Goal: Communication & Community: Answer question/provide support

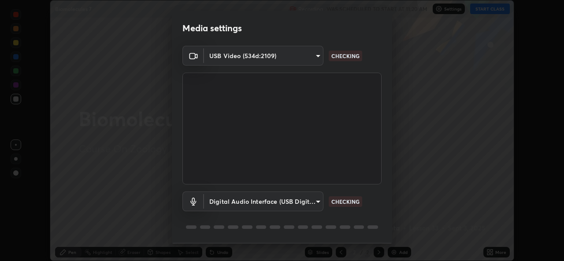
scroll to position [28, 0]
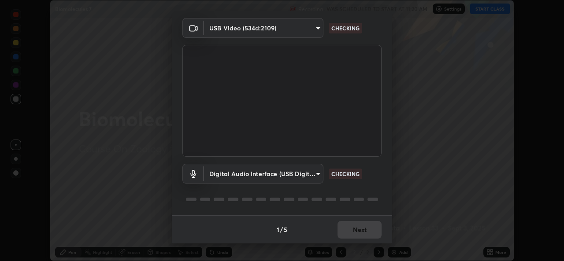
click at [354, 231] on div "1 / 5 Next" at bounding box center [282, 230] width 220 height 28
click at [356, 231] on div "1 / 5 Next" at bounding box center [282, 230] width 220 height 28
click at [357, 231] on div "1 / 5 Next" at bounding box center [282, 230] width 220 height 28
click at [358, 231] on div "1 / 5 Next" at bounding box center [282, 230] width 220 height 28
click at [359, 232] on div "1 / 5 Next" at bounding box center [282, 230] width 220 height 28
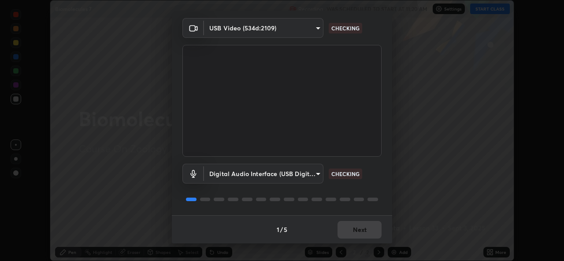
click at [359, 231] on div "1 / 5 Next" at bounding box center [282, 230] width 220 height 28
click at [359, 235] on div "1 / 5 Next" at bounding box center [282, 230] width 220 height 28
click at [359, 238] on div "1 / 5 Next" at bounding box center [282, 230] width 220 height 28
click at [359, 235] on div "1 / 5 Next" at bounding box center [282, 230] width 220 height 28
click at [360, 239] on div "1 / 5 Next" at bounding box center [282, 230] width 220 height 28
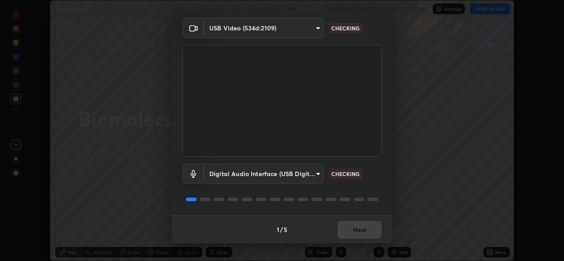
click at [358, 237] on div "1 / 5 Next" at bounding box center [282, 230] width 220 height 28
click at [356, 234] on div "1 / 5 Next" at bounding box center [282, 230] width 220 height 28
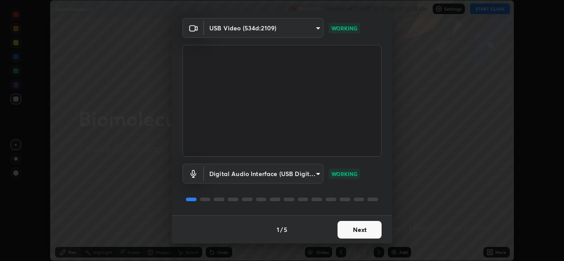
click at [349, 231] on button "Next" at bounding box center [360, 230] width 44 height 18
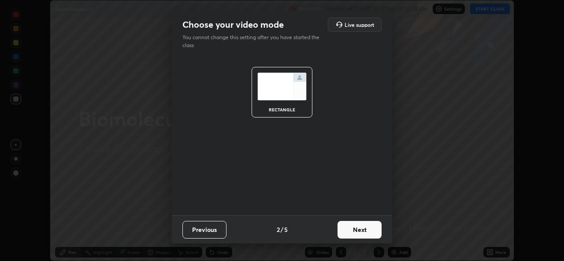
scroll to position [0, 0]
click at [350, 231] on button "Next" at bounding box center [360, 230] width 44 height 18
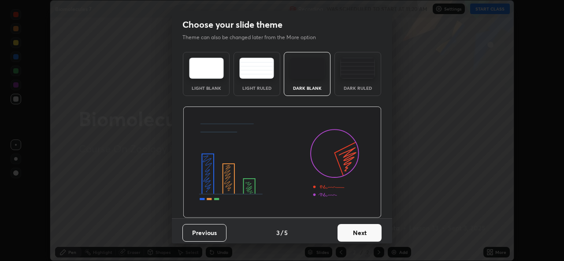
click at [352, 231] on button "Next" at bounding box center [360, 233] width 44 height 18
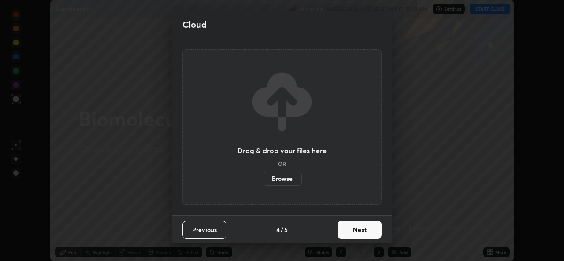
click at [353, 231] on button "Next" at bounding box center [360, 230] width 44 height 18
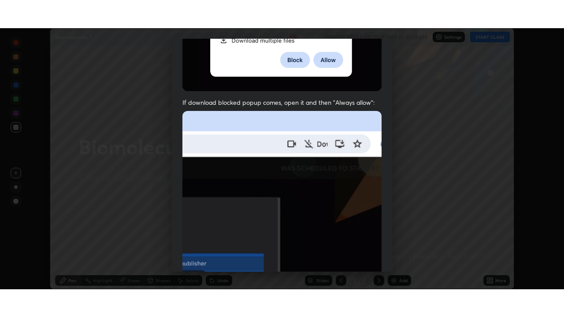
scroll to position [208, 0]
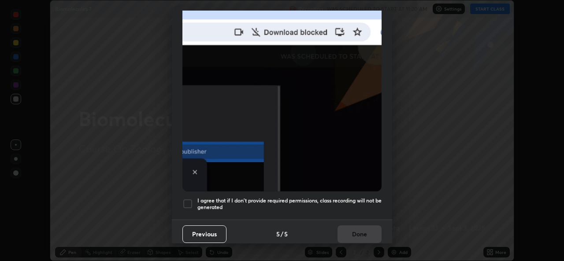
click at [232, 203] on h5 "I agree that if I don't provide required permissions, class recording will not …" at bounding box center [290, 205] width 184 height 14
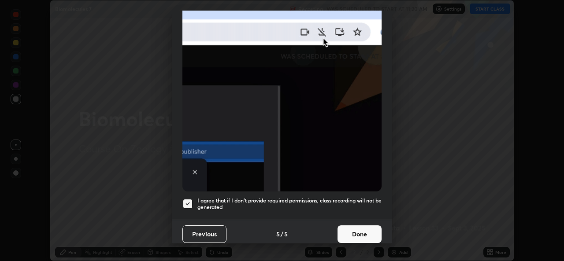
click at [346, 231] on button "Done" at bounding box center [360, 235] width 44 height 18
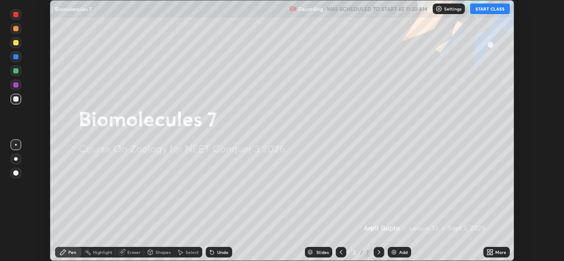
click at [492, 251] on icon at bounding box center [492, 251] width 2 height 2
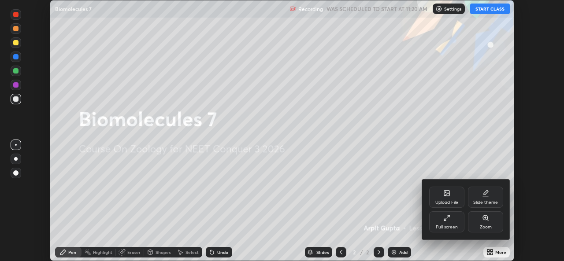
click at [445, 231] on div "Full screen" at bounding box center [446, 222] width 35 height 21
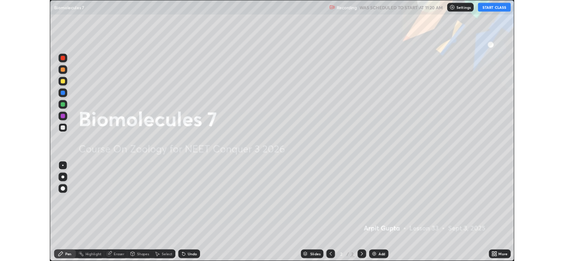
scroll to position [317, 564]
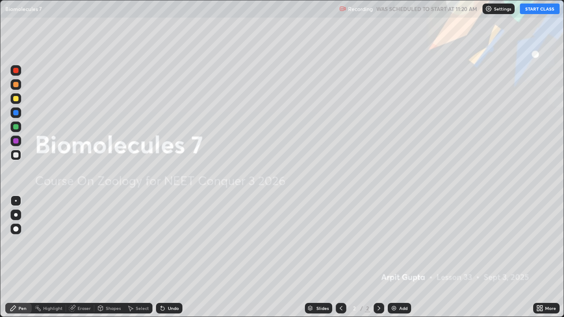
click at [534, 9] on button "START CLASS" at bounding box center [540, 9] width 40 height 11
click at [541, 261] on icon at bounding box center [542, 310] width 2 height 2
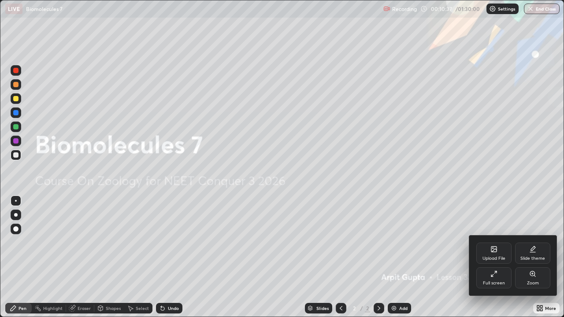
click at [498, 257] on div "Upload File" at bounding box center [494, 259] width 23 height 4
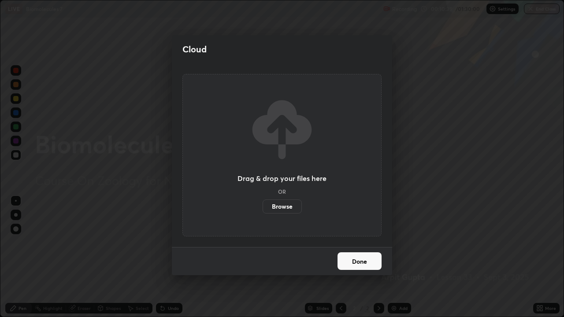
click at [278, 210] on label "Browse" at bounding box center [282, 207] width 39 height 14
click at [263, 210] on input "Browse" at bounding box center [263, 207] width 0 height 14
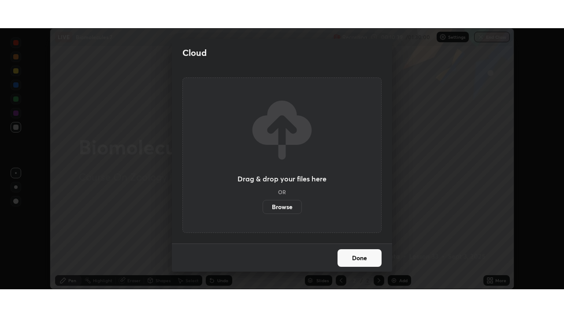
scroll to position [43825, 43523]
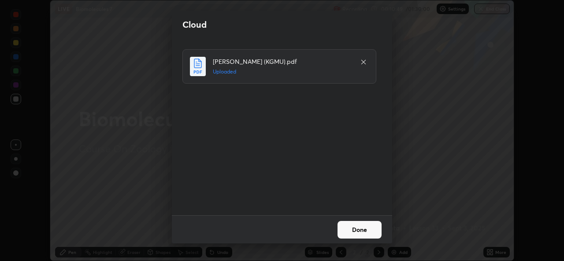
click at [351, 230] on button "Done" at bounding box center [360, 230] width 44 height 18
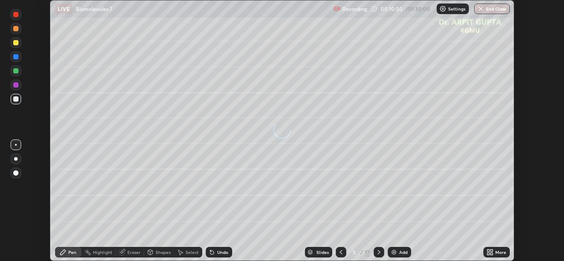
click at [340, 253] on icon at bounding box center [341, 252] width 7 height 7
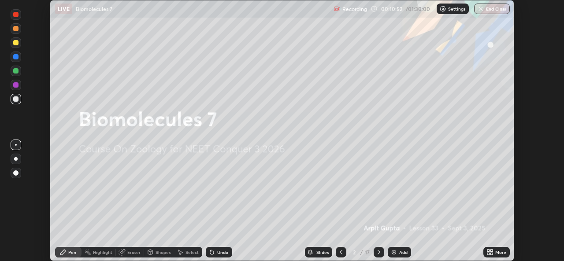
click at [488, 251] on icon at bounding box center [489, 251] width 2 height 2
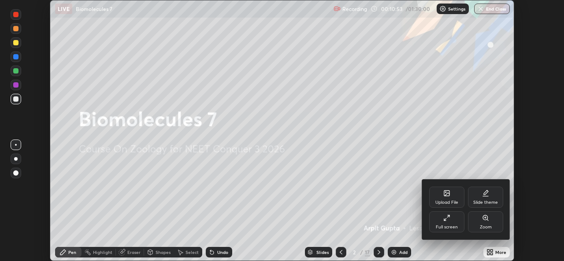
click at [448, 224] on div "Full screen" at bounding box center [446, 222] width 35 height 21
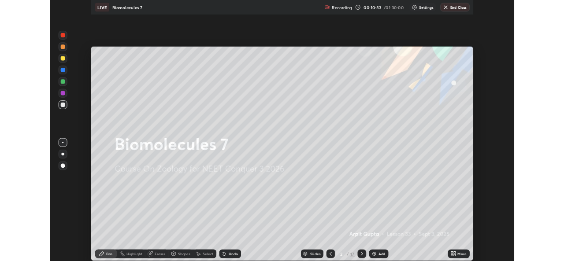
scroll to position [317, 564]
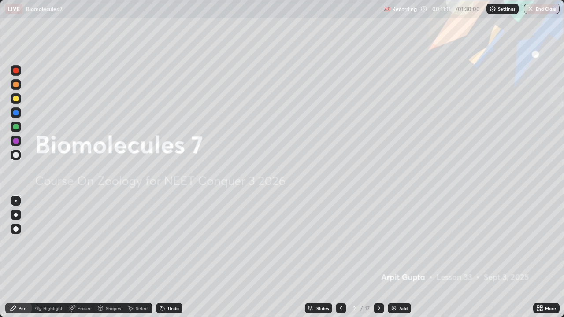
click at [97, 261] on div "Shapes" at bounding box center [109, 308] width 30 height 11
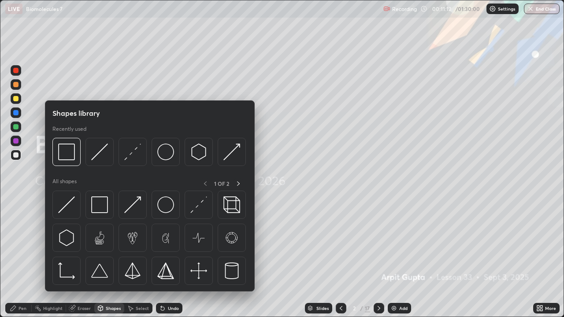
click at [89, 261] on div "Eraser" at bounding box center [80, 308] width 28 height 11
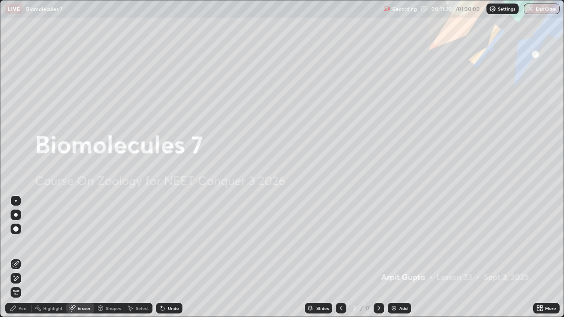
click at [378, 261] on icon at bounding box center [379, 308] width 7 height 7
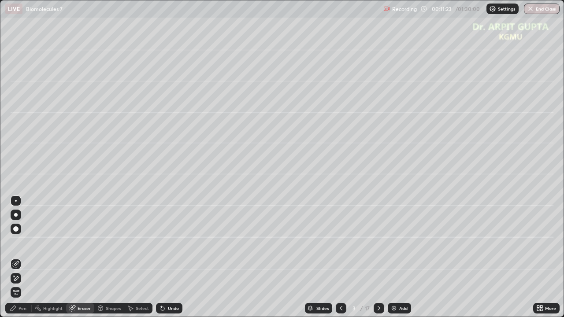
click at [16, 230] on div at bounding box center [15, 229] width 5 height 5
click at [20, 261] on div "Pen" at bounding box center [23, 308] width 8 height 4
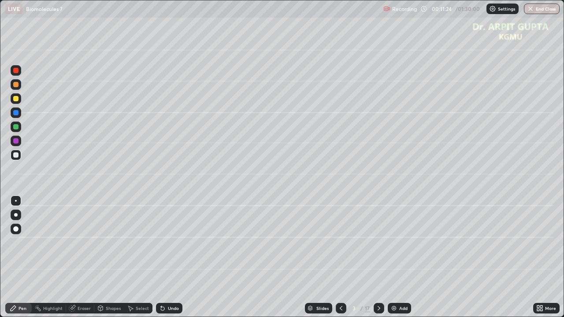
click at [14, 216] on div at bounding box center [16, 215] width 11 height 11
click at [15, 101] on div at bounding box center [16, 98] width 11 height 11
click at [19, 231] on div at bounding box center [16, 229] width 11 height 11
click at [15, 217] on div at bounding box center [16, 215] width 11 height 11
click at [16, 156] on div at bounding box center [15, 155] width 5 height 5
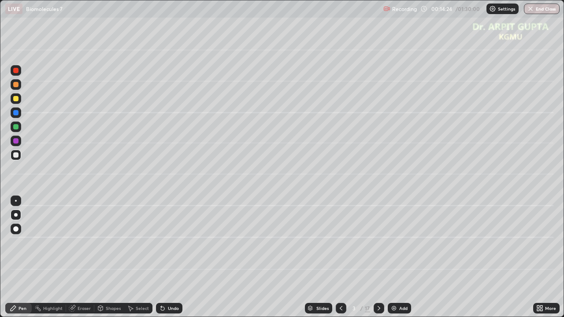
click at [15, 127] on div at bounding box center [15, 126] width 5 height 5
click at [166, 261] on div "Undo" at bounding box center [169, 308] width 26 height 11
click at [161, 261] on icon at bounding box center [163, 309] width 4 height 4
click at [166, 261] on div "Undo" at bounding box center [169, 308] width 26 height 11
click at [15, 155] on div at bounding box center [15, 155] width 5 height 5
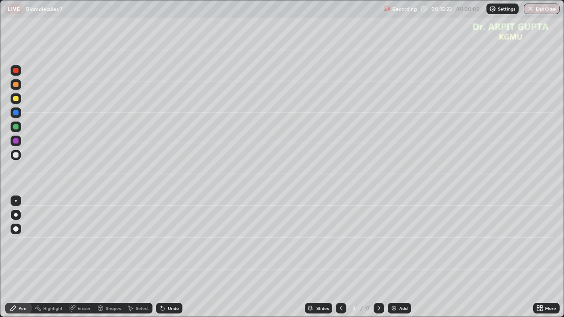
click at [16, 88] on div at bounding box center [16, 84] width 11 height 11
click at [163, 261] on icon at bounding box center [162, 308] width 7 height 7
click at [82, 261] on div "Eraser" at bounding box center [84, 308] width 13 height 4
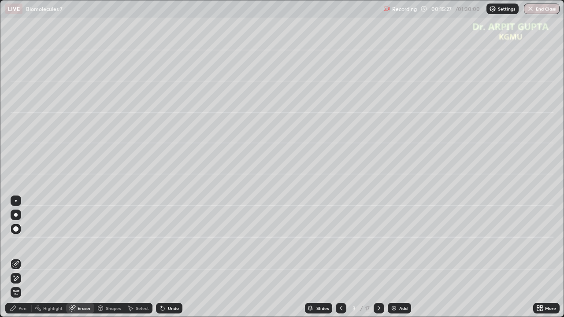
click at [22, 261] on div "Pen" at bounding box center [23, 308] width 8 height 4
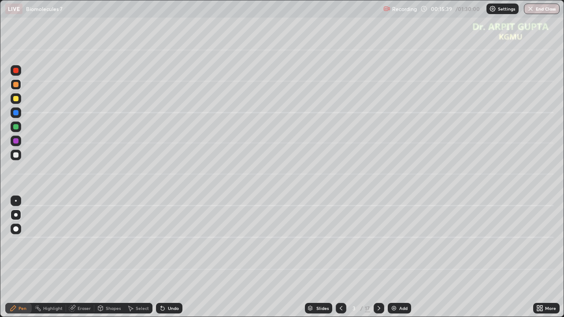
click at [17, 130] on div at bounding box center [16, 127] width 11 height 11
click at [17, 129] on div at bounding box center [15, 126] width 5 height 5
click at [87, 261] on div "Eraser" at bounding box center [84, 308] width 13 height 4
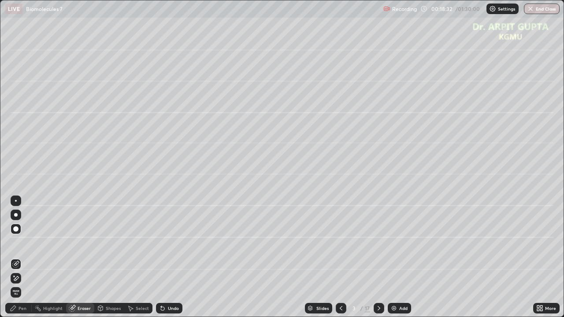
click at [93, 261] on div "Eraser" at bounding box center [80, 309] width 28 height 18
click at [23, 261] on div "Pen" at bounding box center [23, 308] width 8 height 4
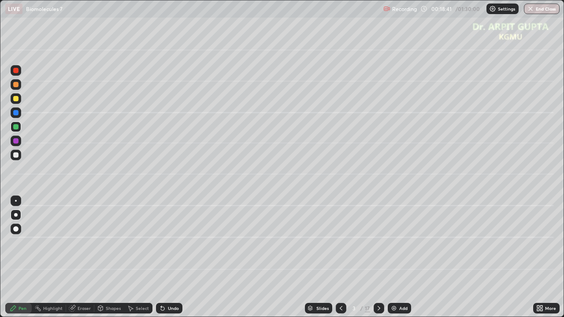
click at [92, 261] on div "Eraser" at bounding box center [80, 308] width 28 height 11
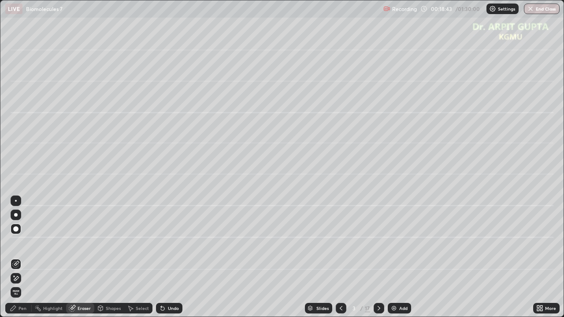
click at [26, 261] on div "Pen" at bounding box center [18, 308] width 26 height 11
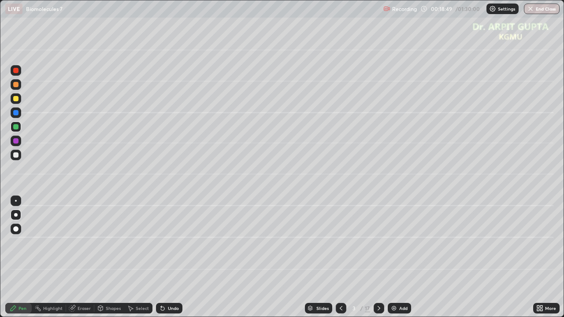
click at [20, 156] on div at bounding box center [16, 155] width 11 height 11
click at [382, 261] on div at bounding box center [379, 308] width 11 height 11
click at [16, 103] on div at bounding box center [16, 98] width 11 height 11
click at [17, 111] on div at bounding box center [15, 112] width 5 height 5
click at [15, 128] on div at bounding box center [15, 126] width 5 height 5
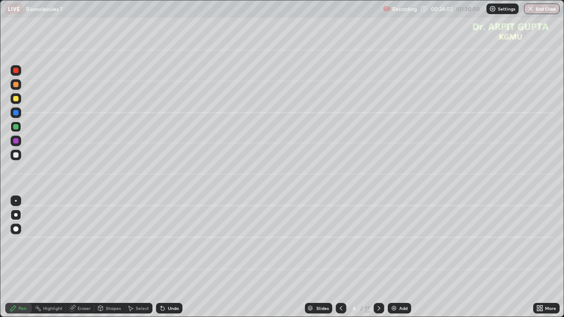
click at [164, 261] on icon at bounding box center [162, 308] width 7 height 7
click at [15, 99] on div at bounding box center [15, 98] width 5 height 5
click at [168, 261] on div "Undo" at bounding box center [169, 308] width 26 height 11
click at [15, 129] on div at bounding box center [15, 126] width 5 height 5
click at [16, 156] on div at bounding box center [15, 155] width 5 height 5
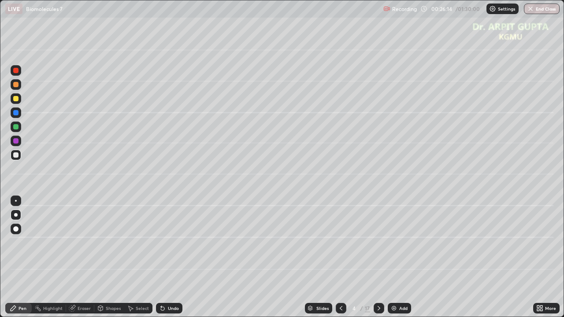
click at [16, 142] on div at bounding box center [15, 140] width 5 height 5
click at [159, 261] on icon at bounding box center [162, 308] width 7 height 7
click at [163, 261] on icon at bounding box center [162, 308] width 7 height 7
click at [161, 261] on icon at bounding box center [163, 309] width 4 height 4
click at [159, 261] on icon at bounding box center [162, 308] width 7 height 7
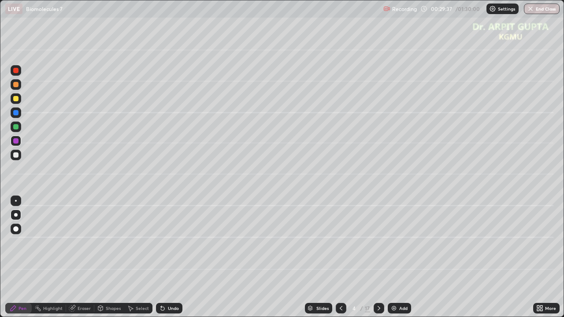
click at [380, 261] on icon at bounding box center [379, 308] width 7 height 7
click at [17, 98] on div at bounding box center [15, 98] width 5 height 5
click at [17, 128] on div at bounding box center [15, 126] width 5 height 5
click at [164, 261] on icon at bounding box center [162, 308] width 7 height 7
click at [161, 261] on icon at bounding box center [163, 309] width 4 height 4
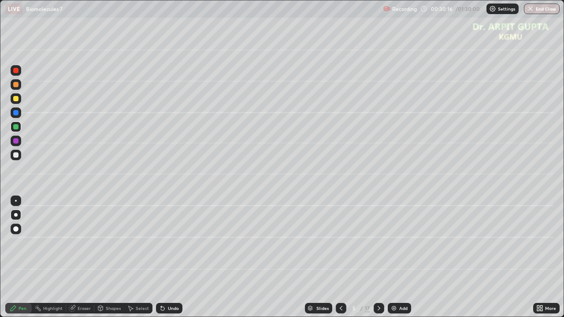
click at [17, 156] on div at bounding box center [15, 155] width 5 height 5
click at [161, 261] on icon at bounding box center [162, 308] width 7 height 7
click at [162, 261] on div "Undo" at bounding box center [169, 308] width 26 height 11
click at [165, 261] on div "Undo" at bounding box center [169, 308] width 26 height 11
click at [16, 84] on div at bounding box center [15, 84] width 5 height 5
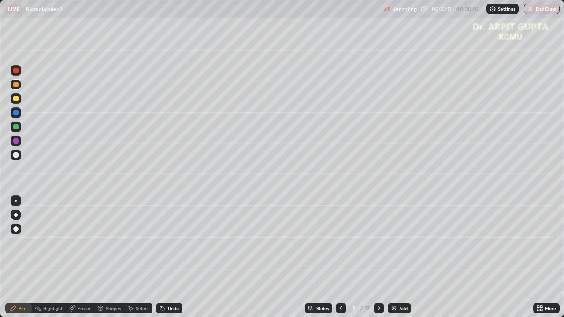
click at [170, 261] on div "Undo" at bounding box center [173, 308] width 11 height 4
click at [169, 261] on div "Undo" at bounding box center [173, 308] width 11 height 4
click at [168, 261] on div "Undo" at bounding box center [173, 308] width 11 height 4
click at [170, 261] on div "Undo" at bounding box center [173, 308] width 11 height 4
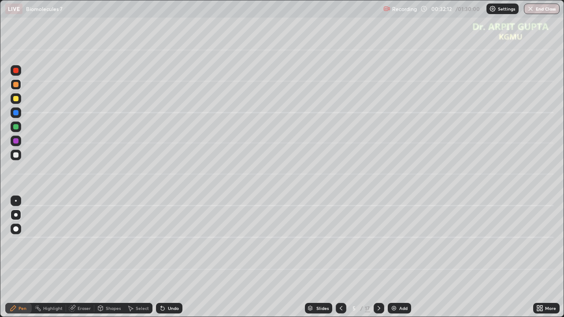
click at [170, 261] on div "Undo" at bounding box center [173, 308] width 11 height 4
click at [169, 261] on div "Undo" at bounding box center [173, 308] width 11 height 4
click at [168, 261] on div "Undo" at bounding box center [173, 308] width 11 height 4
click at [169, 261] on div "Undo" at bounding box center [173, 308] width 11 height 4
click at [171, 261] on div "Undo" at bounding box center [173, 308] width 11 height 4
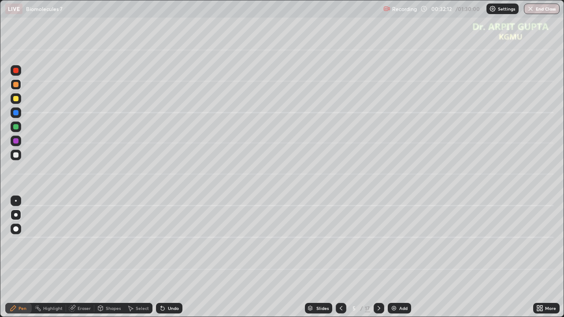
click at [173, 261] on div "Undo" at bounding box center [173, 308] width 11 height 4
click at [172, 261] on div "Undo" at bounding box center [173, 308] width 11 height 4
click at [171, 261] on div "Undo" at bounding box center [169, 308] width 26 height 11
click at [171, 261] on div "Undo" at bounding box center [168, 309] width 30 height 18
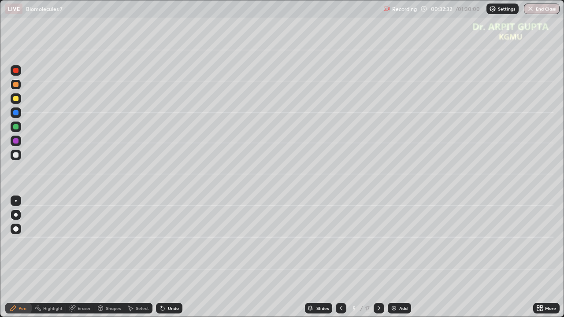
click at [172, 261] on div "Undo" at bounding box center [168, 309] width 30 height 18
click at [172, 261] on div "Undo" at bounding box center [169, 308] width 26 height 11
click at [16, 112] on div at bounding box center [15, 112] width 5 height 5
click at [157, 261] on div "Undo" at bounding box center [169, 308] width 26 height 11
click at [159, 261] on icon at bounding box center [162, 308] width 7 height 7
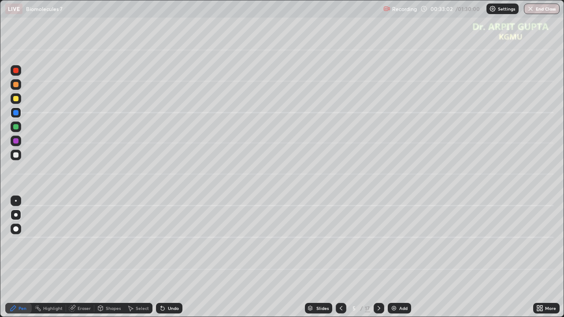
click at [160, 261] on icon at bounding box center [162, 308] width 7 height 7
click at [377, 261] on icon at bounding box center [379, 308] width 7 height 7
click at [17, 130] on div at bounding box center [16, 127] width 11 height 11
click at [161, 261] on icon at bounding box center [161, 306] width 1 height 1
click at [18, 159] on div at bounding box center [16, 155] width 11 height 11
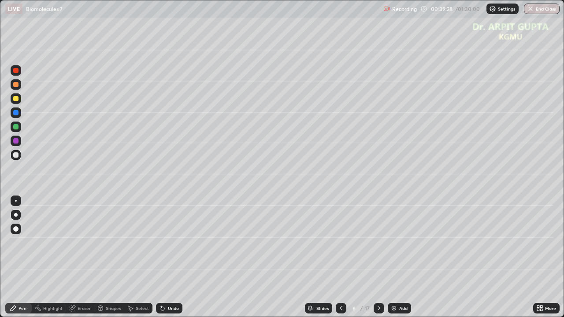
click at [18, 128] on div at bounding box center [15, 126] width 5 height 5
click at [15, 156] on div at bounding box center [15, 155] width 5 height 5
click at [17, 144] on div at bounding box center [16, 141] width 11 height 11
click at [16, 155] on div at bounding box center [15, 155] width 5 height 5
click at [13, 99] on div at bounding box center [15, 98] width 5 height 5
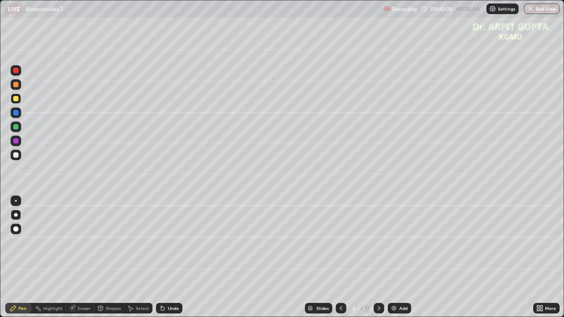
click at [15, 158] on div at bounding box center [16, 155] width 11 height 11
click at [15, 156] on div at bounding box center [15, 155] width 5 height 5
click at [17, 130] on div at bounding box center [16, 127] width 11 height 11
click at [18, 157] on div at bounding box center [16, 155] width 11 height 11
click at [17, 116] on div at bounding box center [16, 113] width 11 height 11
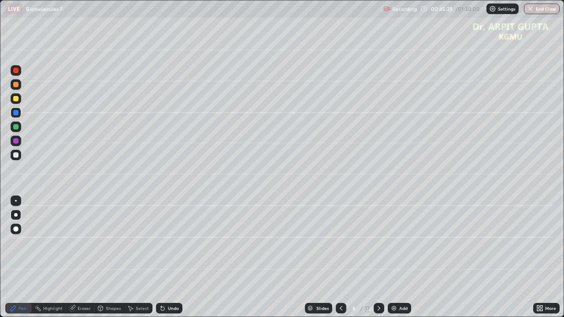
click at [16, 130] on div at bounding box center [16, 127] width 11 height 11
click at [165, 261] on icon at bounding box center [162, 308] width 7 height 7
click at [165, 261] on div "Undo" at bounding box center [169, 308] width 26 height 11
click at [18, 155] on div at bounding box center [15, 155] width 5 height 5
click at [15, 129] on div at bounding box center [15, 126] width 5 height 5
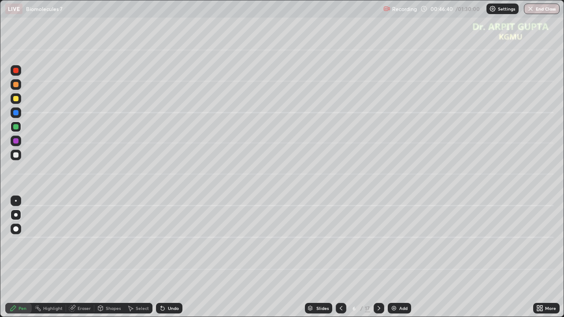
click at [18, 157] on div at bounding box center [15, 155] width 5 height 5
click at [201, 261] on div "Slides 6 / 17 Add" at bounding box center [358, 309] width 351 height 18
click at [15, 113] on div at bounding box center [15, 112] width 5 height 5
click at [378, 261] on icon at bounding box center [379, 308] width 7 height 7
click at [19, 130] on div at bounding box center [16, 127] width 11 height 11
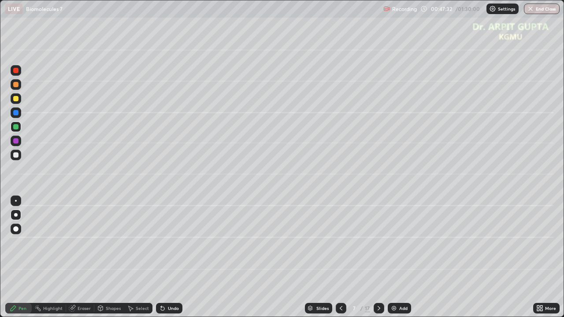
click at [338, 261] on icon at bounding box center [341, 308] width 7 height 7
click at [17, 114] on div at bounding box center [15, 112] width 5 height 5
click at [382, 261] on div at bounding box center [379, 308] width 11 height 11
click at [17, 127] on div at bounding box center [15, 126] width 5 height 5
click at [16, 157] on div at bounding box center [15, 155] width 5 height 5
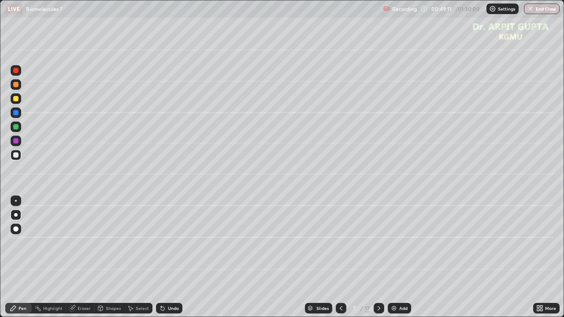
click at [14, 101] on div at bounding box center [15, 98] width 5 height 5
click at [18, 224] on div at bounding box center [16, 229] width 11 height 11
click at [17, 86] on div at bounding box center [15, 84] width 5 height 5
click at [16, 101] on div at bounding box center [16, 98] width 11 height 11
click at [15, 215] on div at bounding box center [16, 215] width 4 height 4
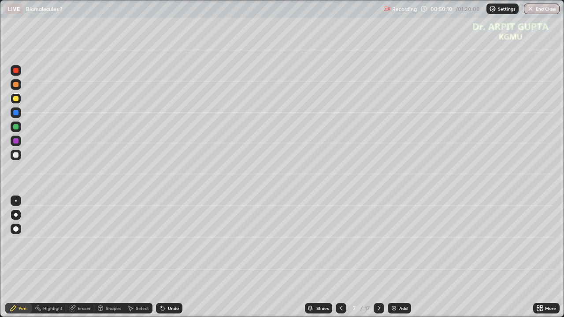
click at [18, 158] on div at bounding box center [16, 155] width 11 height 11
click at [16, 130] on div at bounding box center [16, 127] width 11 height 11
click at [19, 158] on div at bounding box center [16, 155] width 11 height 11
click at [104, 261] on div "Shapes" at bounding box center [109, 308] width 30 height 11
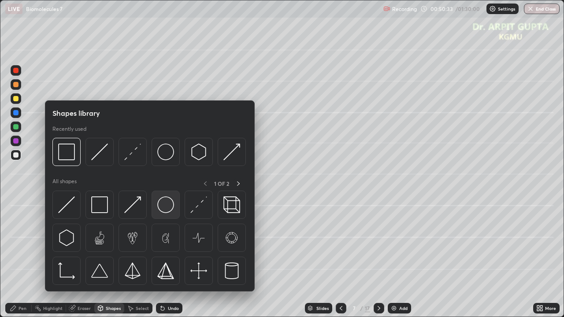
click at [164, 213] on img at bounding box center [165, 205] width 17 height 17
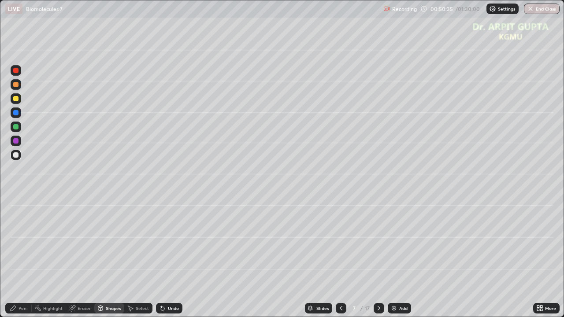
click at [167, 261] on div "Undo" at bounding box center [169, 308] width 26 height 11
click at [171, 261] on div "Undo" at bounding box center [173, 308] width 11 height 4
click at [17, 261] on div "Pen" at bounding box center [18, 308] width 26 height 11
click at [15, 128] on div at bounding box center [15, 126] width 5 height 5
click at [15, 142] on div at bounding box center [15, 140] width 5 height 5
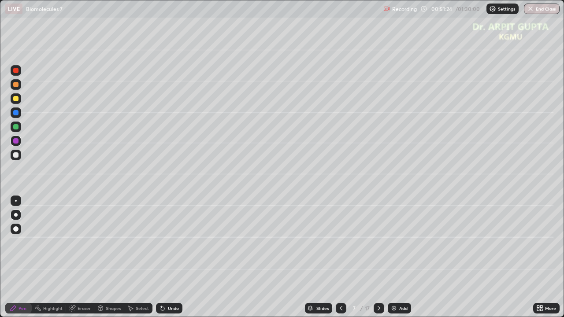
click at [15, 232] on div at bounding box center [16, 229] width 11 height 11
click at [14, 98] on div at bounding box center [15, 98] width 5 height 5
click at [164, 261] on icon at bounding box center [162, 308] width 7 height 7
click at [166, 261] on div "Undo" at bounding box center [169, 308] width 26 height 11
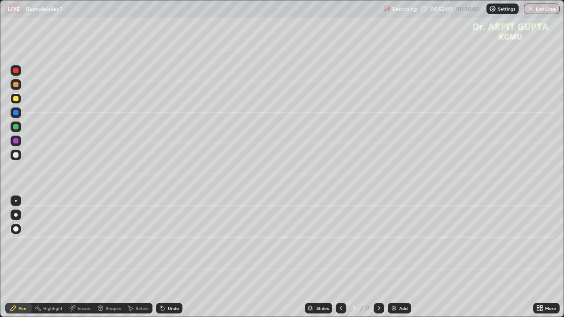
click at [164, 261] on icon at bounding box center [162, 308] width 7 height 7
click at [165, 261] on icon at bounding box center [162, 308] width 7 height 7
click at [164, 261] on icon at bounding box center [162, 308] width 7 height 7
click at [163, 261] on icon at bounding box center [163, 309] width 4 height 4
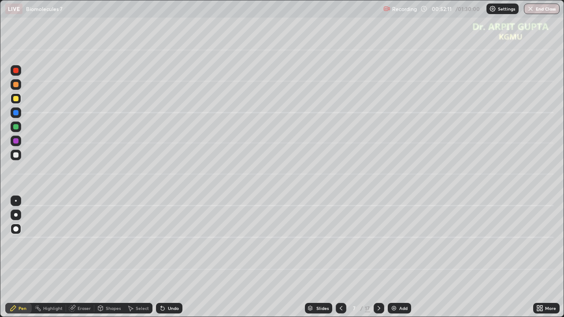
click at [163, 261] on icon at bounding box center [163, 309] width 4 height 4
click at [162, 261] on icon at bounding box center [163, 309] width 4 height 4
click at [161, 261] on icon at bounding box center [163, 309] width 4 height 4
click at [162, 261] on icon at bounding box center [163, 309] width 4 height 4
click at [17, 127] on div at bounding box center [15, 126] width 5 height 5
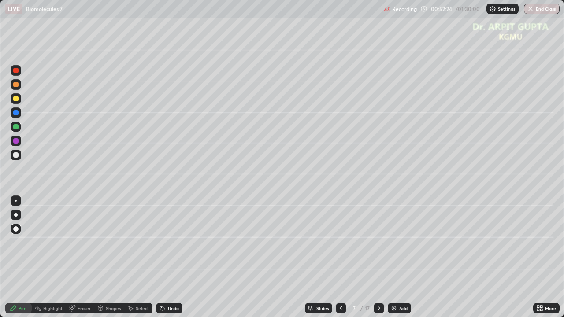
click at [163, 261] on div "Undo" at bounding box center [168, 309] width 30 height 18
click at [169, 261] on div "Undo" at bounding box center [169, 308] width 26 height 11
click at [169, 261] on div "Undo" at bounding box center [173, 308] width 11 height 4
click at [17, 157] on div at bounding box center [15, 155] width 5 height 5
click at [15, 152] on div at bounding box center [16, 155] width 11 height 11
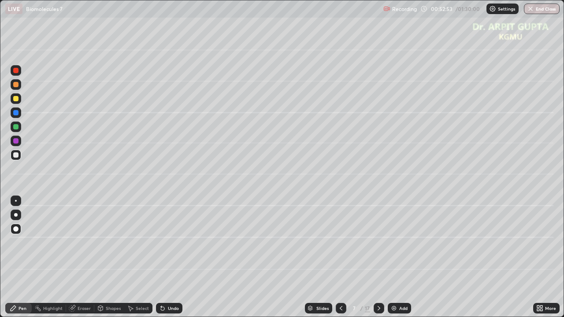
click at [175, 261] on div "Undo" at bounding box center [173, 308] width 11 height 4
click at [19, 112] on div at bounding box center [16, 113] width 11 height 11
click at [17, 216] on div at bounding box center [16, 215] width 4 height 4
click at [17, 201] on div at bounding box center [16, 201] width 11 height 11
click at [162, 261] on icon at bounding box center [163, 309] width 4 height 4
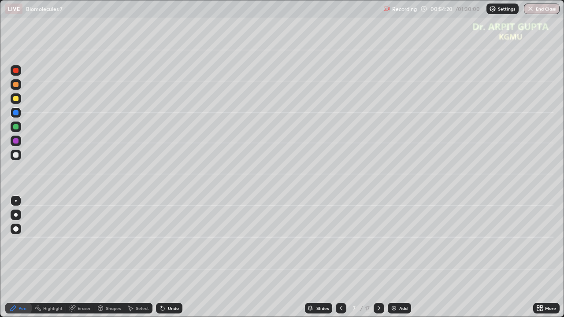
click at [164, 261] on icon at bounding box center [162, 308] width 7 height 7
click at [161, 261] on icon at bounding box center [163, 309] width 4 height 4
click at [164, 261] on icon at bounding box center [162, 308] width 7 height 7
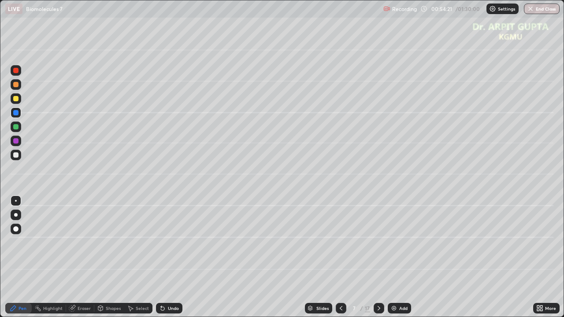
click at [163, 261] on icon at bounding box center [163, 309] width 4 height 4
click at [161, 261] on icon at bounding box center [163, 309] width 4 height 4
click at [163, 261] on icon at bounding box center [163, 309] width 4 height 4
click at [161, 261] on icon at bounding box center [163, 309] width 4 height 4
click at [163, 261] on icon at bounding box center [163, 309] width 4 height 4
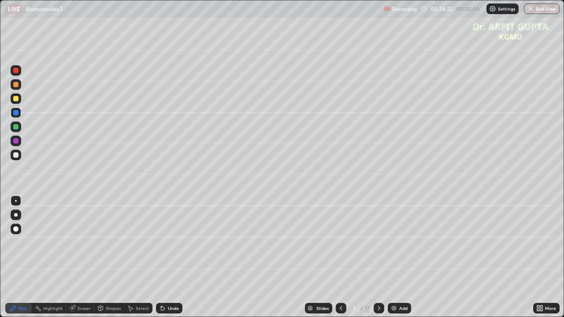
click at [161, 261] on icon at bounding box center [163, 309] width 4 height 4
click at [163, 261] on icon at bounding box center [163, 309] width 4 height 4
click at [161, 261] on icon at bounding box center [163, 309] width 4 height 4
click at [163, 261] on icon at bounding box center [163, 309] width 4 height 4
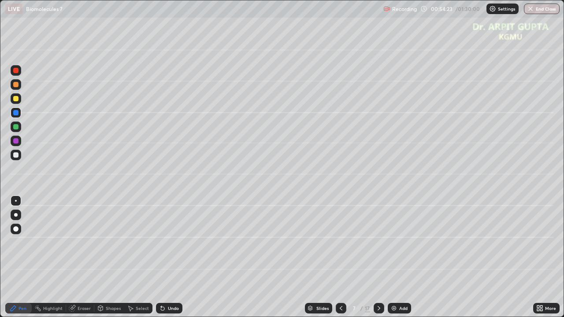
click at [163, 261] on icon at bounding box center [162, 308] width 7 height 7
click at [164, 261] on icon at bounding box center [162, 308] width 7 height 7
click at [161, 261] on icon at bounding box center [163, 309] width 4 height 4
click at [163, 261] on icon at bounding box center [162, 308] width 7 height 7
click at [169, 261] on div "Undo" at bounding box center [173, 308] width 11 height 4
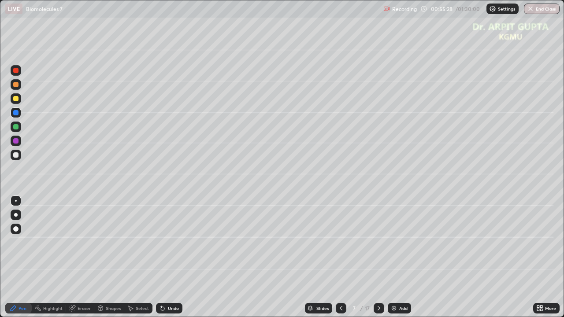
click at [165, 261] on div "Undo" at bounding box center [169, 308] width 26 height 11
click at [161, 261] on icon at bounding box center [163, 309] width 4 height 4
click at [163, 261] on icon at bounding box center [162, 308] width 7 height 7
click at [161, 261] on icon at bounding box center [163, 309] width 4 height 4
click at [164, 261] on icon at bounding box center [162, 308] width 7 height 7
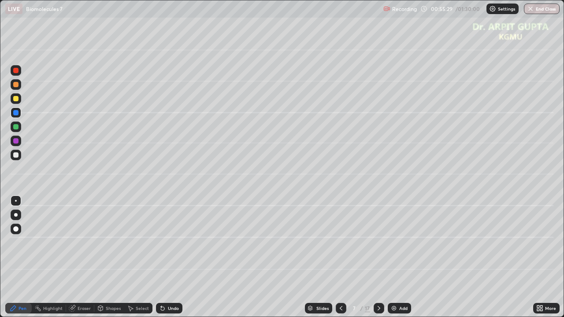
click at [164, 261] on icon at bounding box center [162, 308] width 7 height 7
click at [165, 261] on div "Undo" at bounding box center [169, 308] width 26 height 11
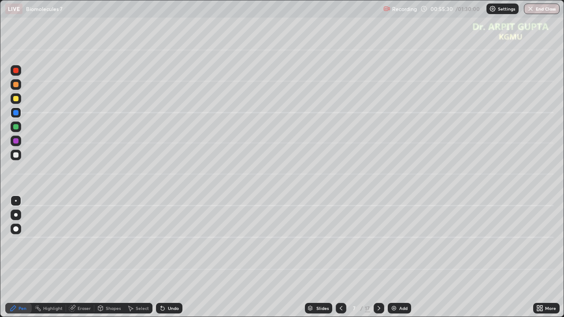
click at [165, 261] on div "Undo" at bounding box center [169, 308] width 26 height 11
click at [166, 261] on div "Undo" at bounding box center [169, 308] width 26 height 11
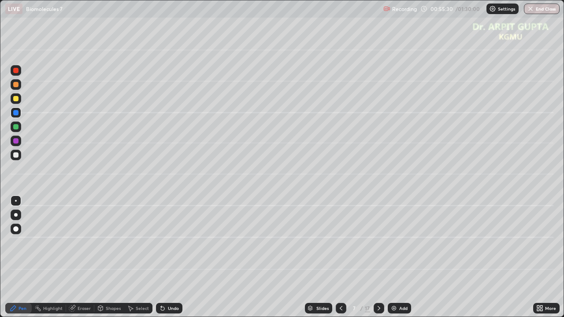
click at [166, 261] on div "Undo" at bounding box center [169, 308] width 26 height 11
click at [167, 261] on div "Undo" at bounding box center [169, 308] width 26 height 11
click at [166, 261] on div "Undo" at bounding box center [169, 308] width 26 height 11
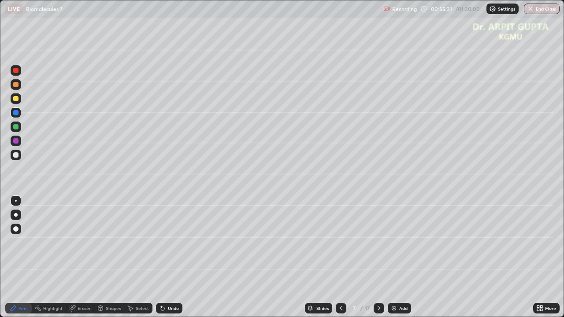
click at [167, 261] on div "Undo" at bounding box center [169, 308] width 26 height 11
click at [168, 261] on div "Undo" at bounding box center [169, 308] width 26 height 11
click at [169, 261] on div "Undo" at bounding box center [169, 308] width 26 height 11
click at [168, 261] on div "Undo" at bounding box center [169, 308] width 26 height 11
click at [169, 261] on div "Undo" at bounding box center [169, 308] width 26 height 11
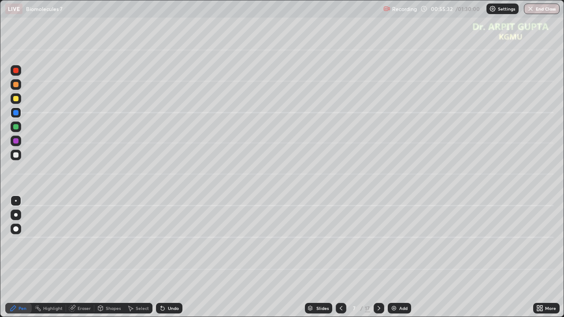
click at [168, 261] on div "Undo" at bounding box center [169, 308] width 26 height 11
click at [169, 261] on div "Undo" at bounding box center [169, 308] width 26 height 11
click at [169, 261] on div "Undo" at bounding box center [173, 308] width 11 height 4
click at [168, 261] on div "Undo" at bounding box center [169, 308] width 26 height 11
click at [168, 261] on div "Undo" at bounding box center [173, 308] width 11 height 4
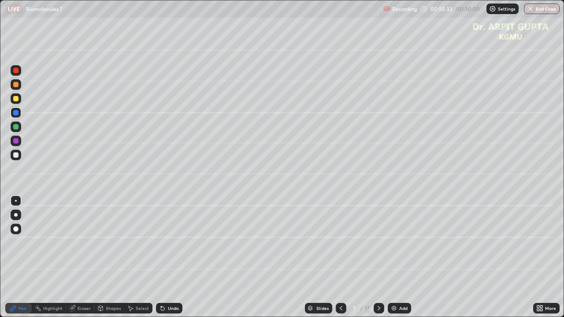
click at [168, 261] on div "Undo" at bounding box center [173, 308] width 11 height 4
click at [165, 261] on div "Undo" at bounding box center [169, 308] width 26 height 11
click at [163, 261] on icon at bounding box center [163, 309] width 4 height 4
click at [162, 261] on icon at bounding box center [163, 309] width 4 height 4
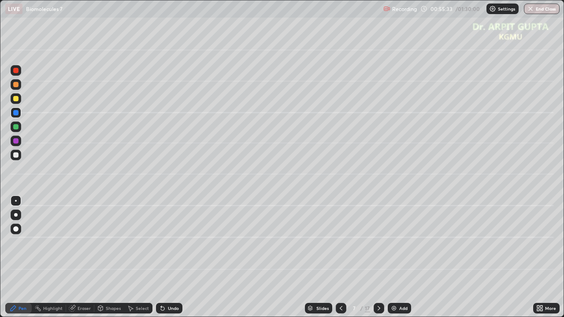
click at [162, 261] on icon at bounding box center [163, 309] width 4 height 4
click at [161, 261] on icon at bounding box center [163, 309] width 4 height 4
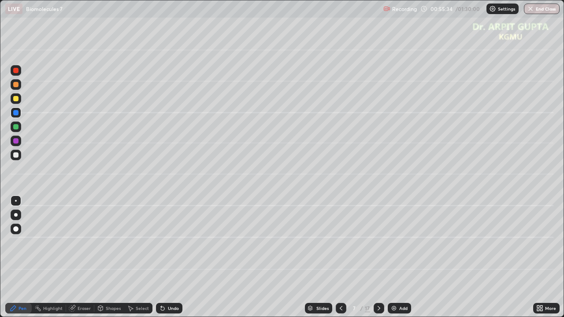
click at [161, 261] on icon at bounding box center [163, 309] width 4 height 4
click at [162, 261] on icon at bounding box center [163, 309] width 4 height 4
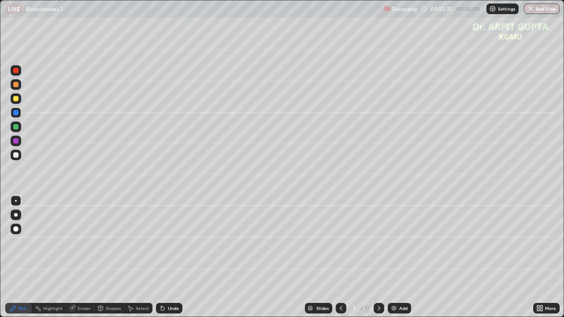
click at [163, 261] on icon at bounding box center [163, 309] width 4 height 4
click at [161, 261] on icon at bounding box center [163, 309] width 4 height 4
click at [163, 261] on icon at bounding box center [163, 309] width 4 height 4
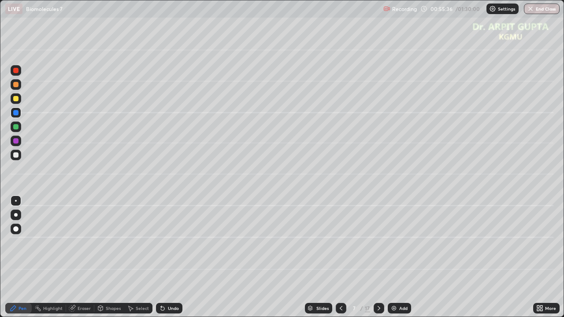
click at [163, 261] on icon at bounding box center [163, 309] width 4 height 4
click at [164, 261] on icon at bounding box center [162, 308] width 7 height 7
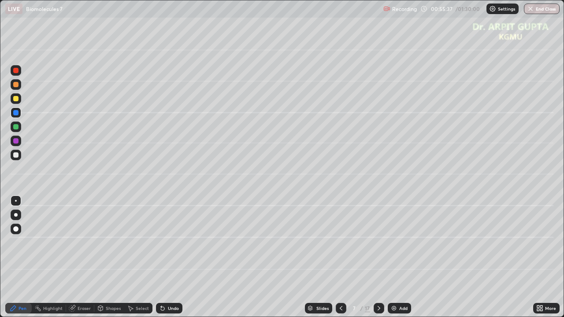
click at [164, 261] on icon at bounding box center [162, 308] width 7 height 7
click at [15, 219] on div at bounding box center [16, 215] width 11 height 11
click at [19, 159] on div at bounding box center [16, 155] width 11 height 11
click at [16, 99] on div at bounding box center [15, 98] width 5 height 5
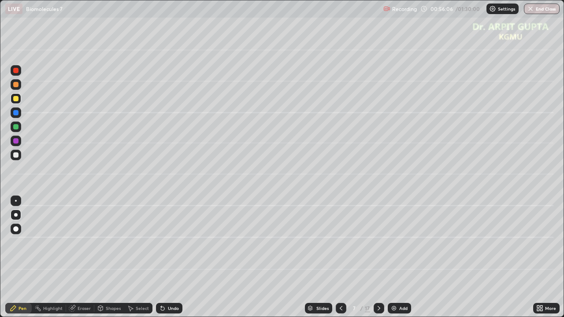
click at [17, 157] on div at bounding box center [15, 155] width 5 height 5
click at [15, 157] on div at bounding box center [15, 155] width 5 height 5
click at [16, 158] on div at bounding box center [16, 155] width 11 height 11
click at [158, 261] on div "Undo" at bounding box center [169, 308] width 26 height 11
click at [17, 127] on div at bounding box center [15, 126] width 5 height 5
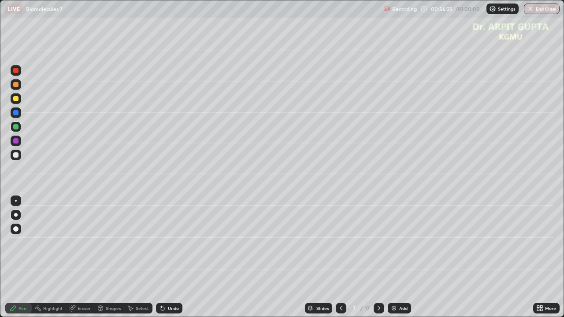
click at [83, 261] on div "Eraser" at bounding box center [84, 308] width 13 height 4
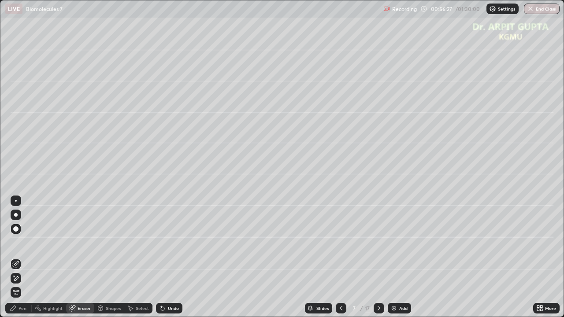
click at [168, 261] on div "Undo" at bounding box center [168, 309] width 30 height 18
click at [19, 261] on div "Pen" at bounding box center [18, 308] width 26 height 11
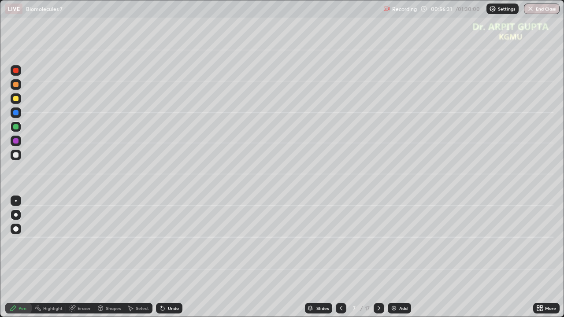
click at [15, 231] on div at bounding box center [15, 229] width 5 height 5
click at [18, 129] on div at bounding box center [15, 126] width 5 height 5
click at [17, 216] on div at bounding box center [16, 215] width 4 height 4
click at [164, 261] on icon at bounding box center [162, 308] width 7 height 7
click at [168, 261] on div "Undo" at bounding box center [173, 308] width 11 height 4
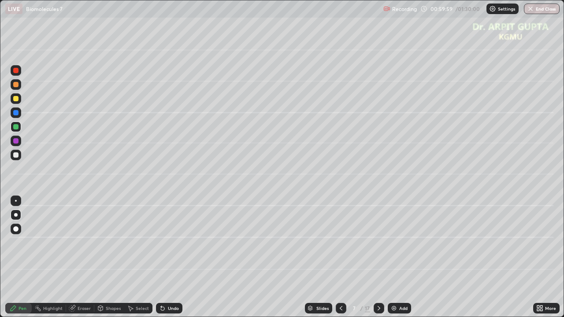
click at [168, 261] on div "Undo" at bounding box center [173, 308] width 11 height 4
click at [171, 261] on div "Undo" at bounding box center [173, 308] width 11 height 4
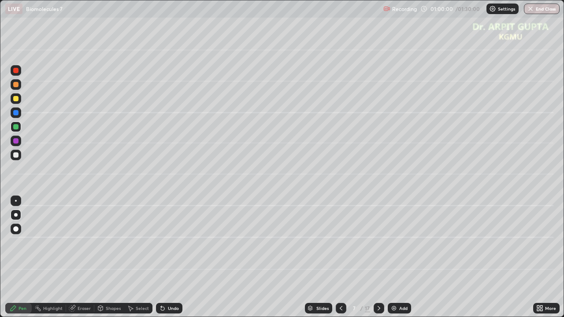
click at [174, 261] on div "Undo" at bounding box center [173, 308] width 11 height 4
click at [175, 261] on div "Undo" at bounding box center [173, 308] width 11 height 4
click at [176, 261] on div "Undo" at bounding box center [173, 308] width 11 height 4
click at [175, 261] on div "Undo" at bounding box center [173, 308] width 11 height 4
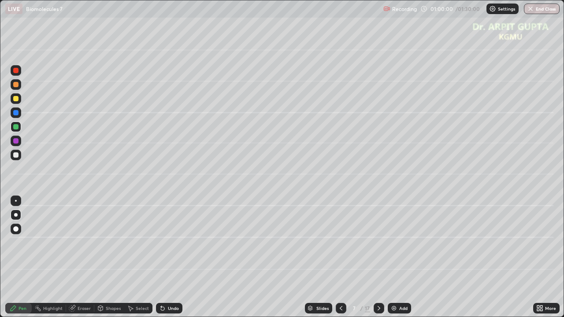
click at [175, 261] on div "Undo" at bounding box center [173, 308] width 11 height 4
click at [176, 261] on div "Undo" at bounding box center [173, 308] width 11 height 4
click at [177, 261] on div "Undo" at bounding box center [173, 308] width 11 height 4
click at [178, 261] on div "Undo" at bounding box center [169, 308] width 26 height 11
click at [179, 261] on div "Undo" at bounding box center [169, 308] width 26 height 11
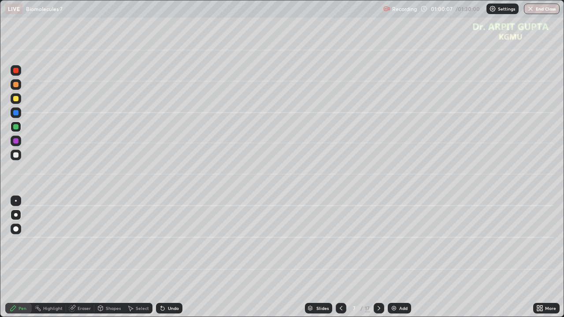
click at [376, 261] on icon at bounding box center [379, 308] width 7 height 7
click at [17, 158] on div at bounding box center [16, 155] width 11 height 11
click at [341, 261] on icon at bounding box center [341, 308] width 3 height 4
click at [382, 261] on div at bounding box center [379, 308] width 11 height 11
click at [175, 261] on div "Undo" at bounding box center [173, 308] width 11 height 4
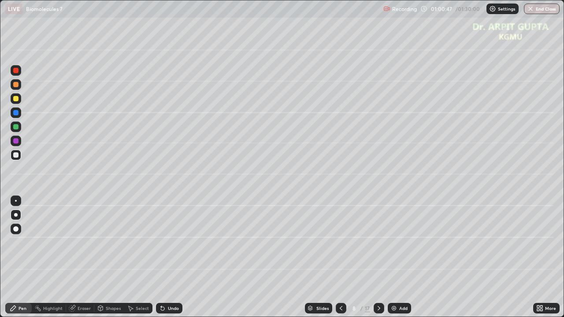
click at [17, 101] on div at bounding box center [15, 98] width 5 height 5
click at [16, 154] on div at bounding box center [15, 155] width 5 height 5
click at [343, 261] on icon at bounding box center [341, 308] width 7 height 7
click at [16, 113] on div at bounding box center [15, 112] width 5 height 5
click at [177, 261] on div "Undo" at bounding box center [173, 308] width 11 height 4
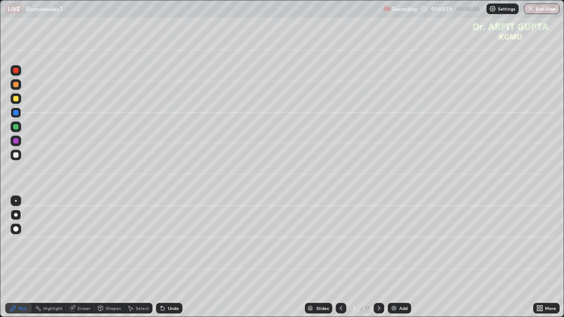
click at [168, 261] on div "Undo" at bounding box center [173, 308] width 11 height 4
click at [166, 261] on div "Undo" at bounding box center [169, 308] width 26 height 11
click at [165, 261] on div "Undo" at bounding box center [169, 308] width 26 height 11
click at [164, 261] on div "Undo" at bounding box center [169, 308] width 26 height 11
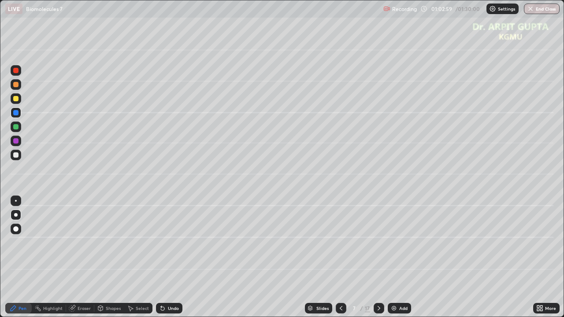
click at [164, 261] on div "Undo" at bounding box center [169, 308] width 26 height 11
click at [165, 261] on div "Undo" at bounding box center [169, 308] width 26 height 11
click at [164, 261] on div "Undo" at bounding box center [169, 308] width 26 height 11
click at [377, 261] on icon at bounding box center [379, 308] width 7 height 7
click at [336, 261] on div at bounding box center [341, 308] width 11 height 11
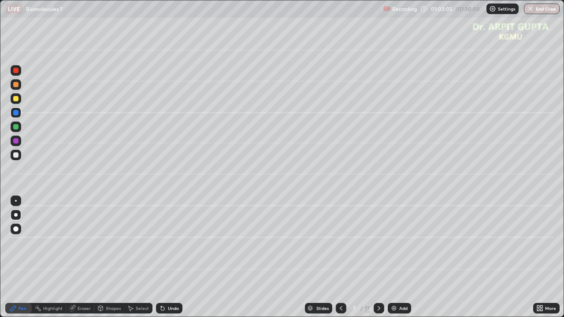
click at [166, 261] on div "Undo" at bounding box center [169, 308] width 26 height 11
click at [168, 261] on div "Undo" at bounding box center [173, 308] width 11 height 4
click at [166, 261] on div "Undo" at bounding box center [169, 308] width 26 height 11
click at [165, 261] on div "Undo" at bounding box center [169, 308] width 26 height 11
click at [164, 261] on icon at bounding box center [162, 308] width 7 height 7
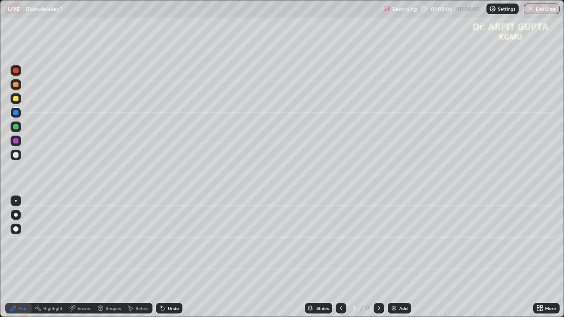
click at [165, 261] on icon at bounding box center [162, 308] width 7 height 7
click at [164, 261] on icon at bounding box center [162, 308] width 7 height 7
click at [165, 261] on icon at bounding box center [162, 308] width 7 height 7
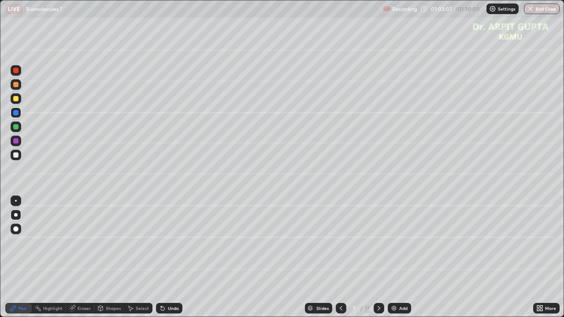
click at [165, 261] on div "Undo" at bounding box center [169, 308] width 26 height 11
click at [164, 261] on icon at bounding box center [162, 308] width 7 height 7
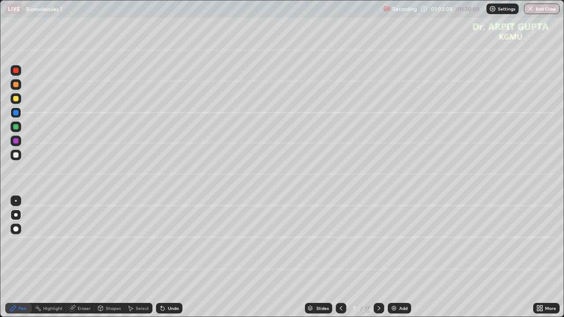
click at [164, 261] on icon at bounding box center [162, 308] width 7 height 7
click at [163, 261] on icon at bounding box center [163, 309] width 4 height 4
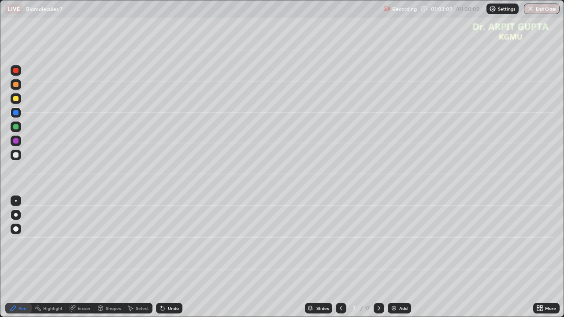
click at [162, 261] on icon at bounding box center [163, 309] width 4 height 4
click at [161, 261] on icon at bounding box center [163, 309] width 4 height 4
click at [162, 261] on icon at bounding box center [163, 309] width 4 height 4
click at [161, 261] on icon at bounding box center [163, 309] width 4 height 4
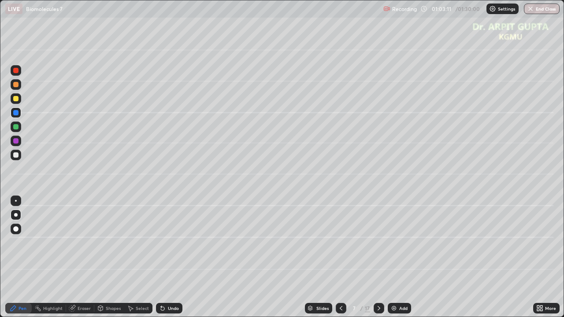
click at [161, 261] on icon at bounding box center [163, 309] width 4 height 4
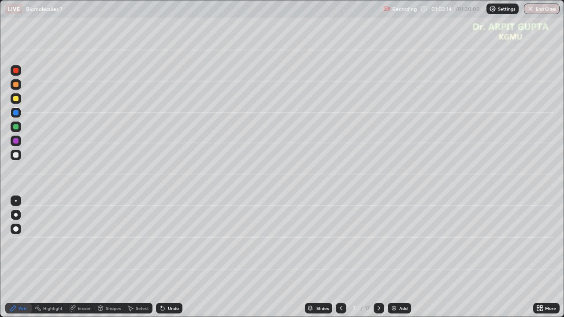
click at [378, 261] on icon at bounding box center [379, 308] width 7 height 7
click at [16, 154] on div at bounding box center [15, 155] width 5 height 5
click at [16, 84] on div at bounding box center [15, 84] width 5 height 5
click at [15, 154] on div at bounding box center [15, 155] width 5 height 5
click at [16, 142] on div at bounding box center [15, 140] width 5 height 5
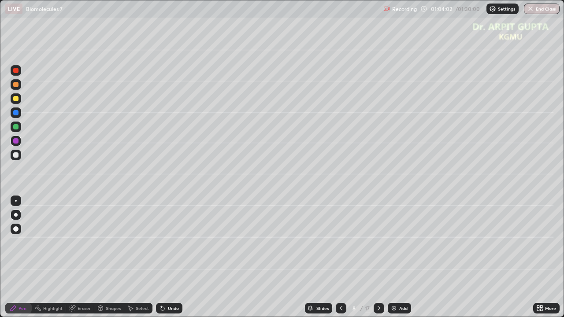
click at [15, 89] on div at bounding box center [16, 84] width 11 height 11
click at [19, 142] on div at bounding box center [16, 141] width 11 height 11
click at [14, 86] on div at bounding box center [15, 84] width 5 height 5
click at [21, 143] on div at bounding box center [16, 141] width 11 height 11
click at [20, 158] on div at bounding box center [16, 155] width 11 height 11
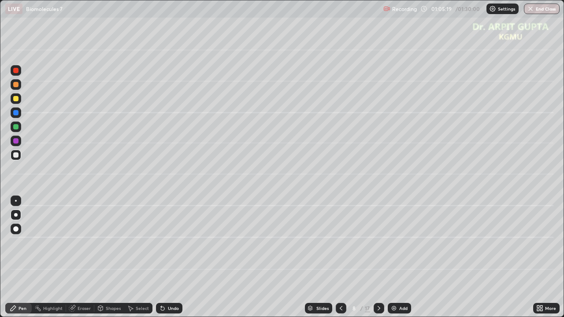
click at [17, 160] on div at bounding box center [16, 155] width 11 height 11
click at [16, 127] on div at bounding box center [15, 126] width 5 height 5
click at [15, 155] on div at bounding box center [15, 155] width 5 height 5
click at [163, 261] on icon at bounding box center [162, 308] width 7 height 7
click at [164, 261] on icon at bounding box center [162, 308] width 7 height 7
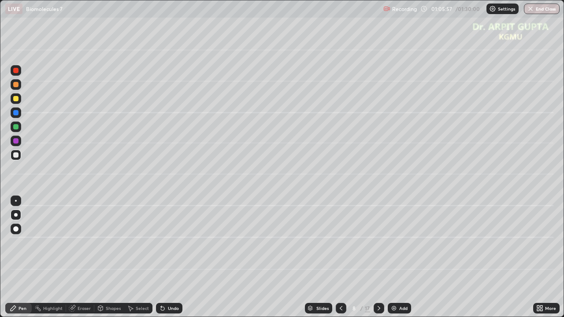
click at [159, 261] on icon at bounding box center [162, 308] width 7 height 7
click at [14, 98] on div at bounding box center [15, 98] width 5 height 5
click at [170, 261] on div "Undo" at bounding box center [169, 308] width 26 height 11
click at [341, 261] on icon at bounding box center [341, 308] width 3 height 4
click at [381, 261] on icon at bounding box center [379, 308] width 7 height 7
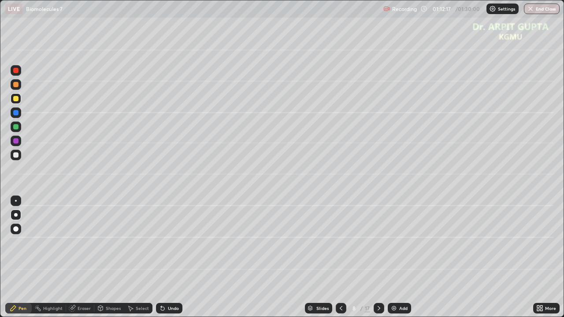
click at [381, 261] on icon at bounding box center [379, 308] width 7 height 7
click at [19, 84] on div at bounding box center [16, 84] width 11 height 11
click at [18, 231] on div at bounding box center [15, 229] width 5 height 5
click at [16, 100] on div at bounding box center [15, 98] width 5 height 5
click at [15, 213] on div at bounding box center [16, 215] width 11 height 11
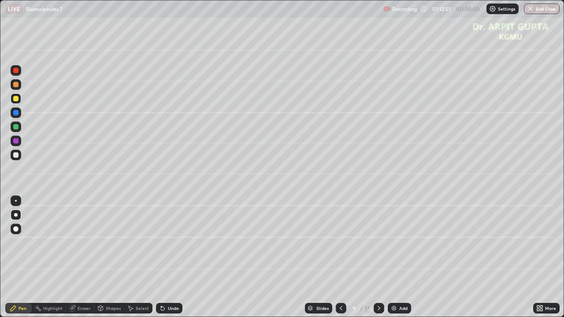
click at [15, 129] on div at bounding box center [15, 126] width 5 height 5
click at [18, 156] on div at bounding box center [15, 155] width 5 height 5
click at [17, 129] on div at bounding box center [15, 126] width 5 height 5
click at [15, 98] on div at bounding box center [15, 98] width 5 height 5
click at [15, 199] on div at bounding box center [16, 201] width 11 height 11
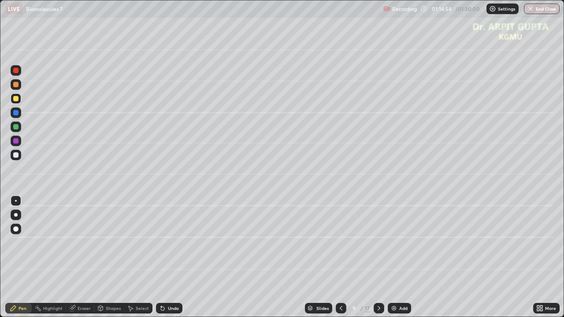
click at [16, 141] on div at bounding box center [15, 140] width 5 height 5
click at [164, 261] on icon at bounding box center [162, 308] width 7 height 7
click at [165, 261] on div "Undo" at bounding box center [169, 308] width 26 height 11
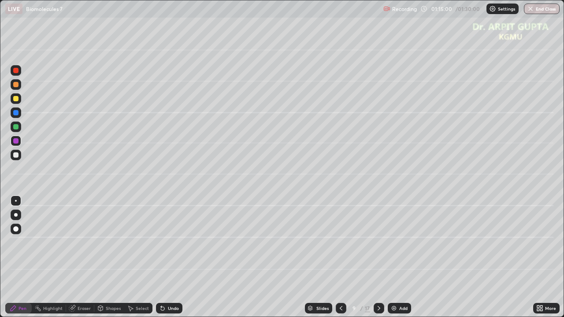
click at [163, 261] on icon at bounding box center [162, 308] width 7 height 7
click at [162, 261] on icon at bounding box center [162, 308] width 7 height 7
click at [162, 261] on icon at bounding box center [163, 309] width 4 height 4
click at [162, 261] on icon at bounding box center [162, 308] width 7 height 7
click at [16, 215] on div at bounding box center [16, 215] width 4 height 4
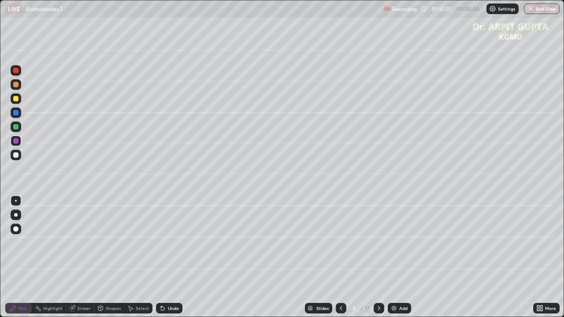
click at [163, 261] on icon at bounding box center [162, 308] width 7 height 7
click at [163, 261] on icon at bounding box center [163, 309] width 4 height 4
click at [16, 215] on div at bounding box center [16, 215] width 4 height 4
click at [162, 261] on icon at bounding box center [163, 309] width 4 height 4
click at [161, 261] on icon at bounding box center [163, 309] width 4 height 4
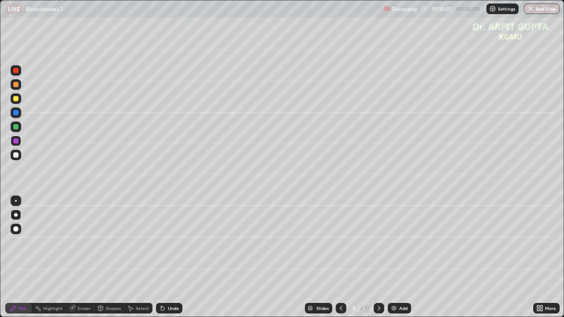
click at [161, 261] on icon at bounding box center [163, 309] width 4 height 4
click at [159, 261] on icon at bounding box center [162, 308] width 7 height 7
click at [161, 261] on icon at bounding box center [163, 309] width 4 height 4
click at [160, 261] on icon at bounding box center [162, 308] width 7 height 7
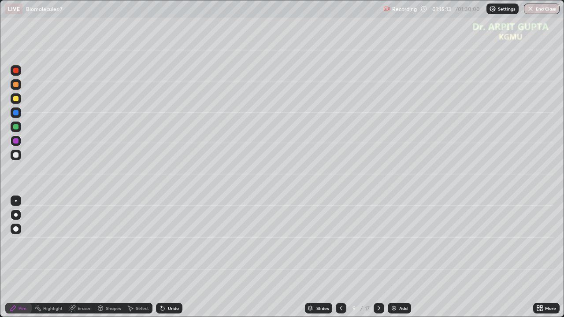
click at [17, 153] on div at bounding box center [15, 155] width 5 height 5
click at [161, 261] on icon at bounding box center [163, 309] width 4 height 4
click at [17, 131] on div at bounding box center [16, 127] width 11 height 11
click at [15, 143] on div at bounding box center [15, 140] width 5 height 5
click at [19, 158] on div at bounding box center [16, 155] width 11 height 11
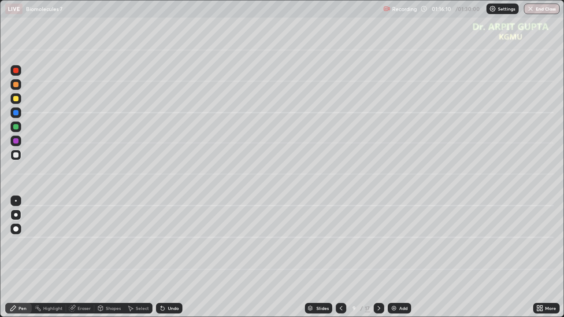
click at [21, 261] on div "Pen" at bounding box center [23, 308] width 8 height 4
click at [18, 102] on div at bounding box center [16, 98] width 11 height 11
click at [161, 261] on icon at bounding box center [161, 306] width 1 height 1
click at [379, 261] on icon at bounding box center [379, 308] width 7 height 7
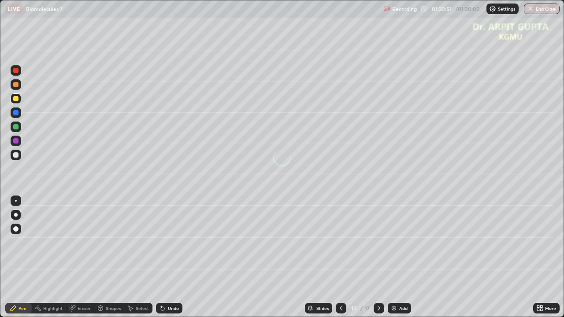
click at [16, 86] on div at bounding box center [15, 84] width 5 height 5
click at [18, 231] on div at bounding box center [15, 229] width 5 height 5
click at [17, 153] on div at bounding box center [15, 155] width 5 height 5
click at [15, 216] on div at bounding box center [16, 215] width 4 height 4
click at [161, 261] on icon at bounding box center [161, 306] width 1 height 1
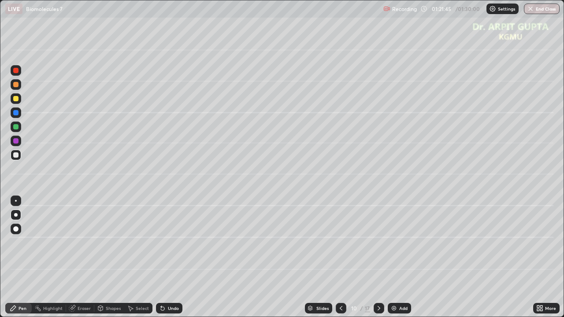
click at [165, 261] on icon at bounding box center [162, 308] width 7 height 7
click at [164, 261] on div "Undo" at bounding box center [169, 308] width 26 height 11
click at [343, 261] on icon at bounding box center [341, 308] width 7 height 7
click at [380, 261] on icon at bounding box center [379, 308] width 7 height 7
click at [343, 261] on icon at bounding box center [341, 308] width 7 height 7
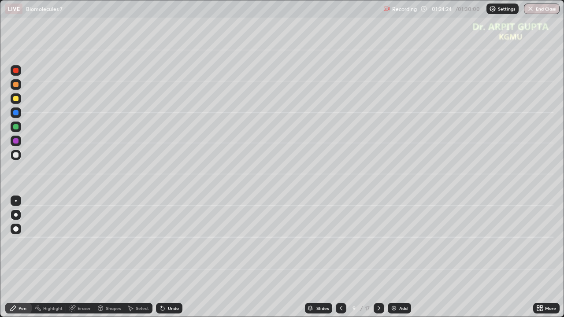
click at [376, 261] on icon at bounding box center [379, 308] width 7 height 7
click at [343, 261] on icon at bounding box center [341, 308] width 7 height 7
click at [380, 261] on icon at bounding box center [379, 308] width 7 height 7
click at [20, 126] on div at bounding box center [16, 127] width 11 height 11
click at [168, 261] on div "Undo" at bounding box center [173, 308] width 11 height 4
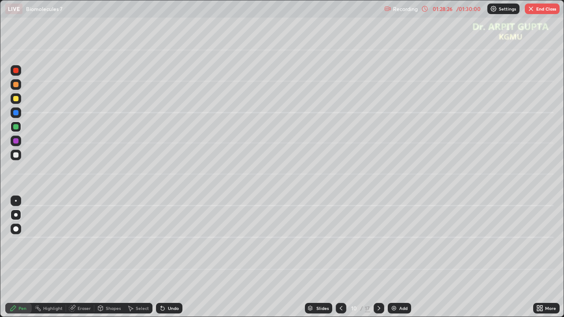
click at [14, 157] on div at bounding box center [15, 155] width 5 height 5
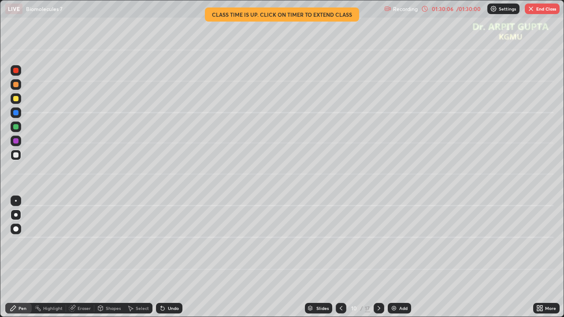
click at [166, 261] on div "Undo" at bounding box center [169, 308] width 26 height 11
click at [163, 261] on icon at bounding box center [163, 309] width 4 height 4
click at [164, 261] on div "Undo" at bounding box center [169, 308] width 26 height 11
click at [173, 261] on div "Undo" at bounding box center [173, 308] width 11 height 4
click at [174, 261] on div "Undo" at bounding box center [173, 308] width 11 height 4
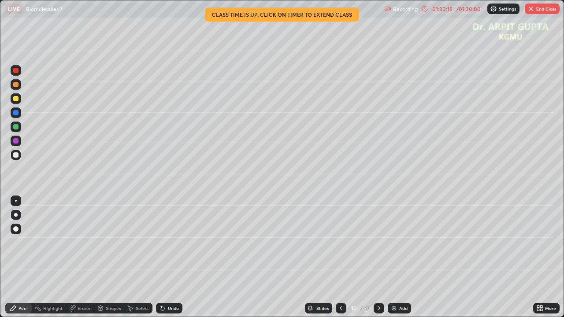
click at [176, 261] on div "Undo" at bounding box center [173, 308] width 11 height 4
click at [86, 261] on div "Eraser" at bounding box center [84, 308] width 13 height 4
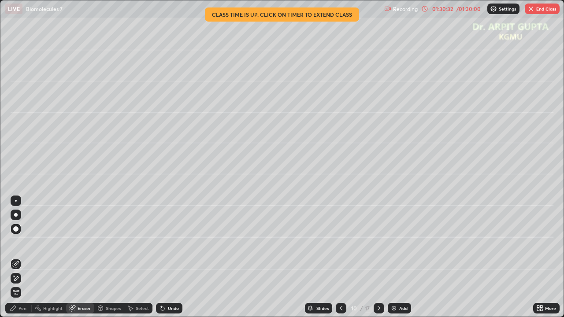
click at [26, 261] on div "Pen" at bounding box center [18, 308] width 26 height 11
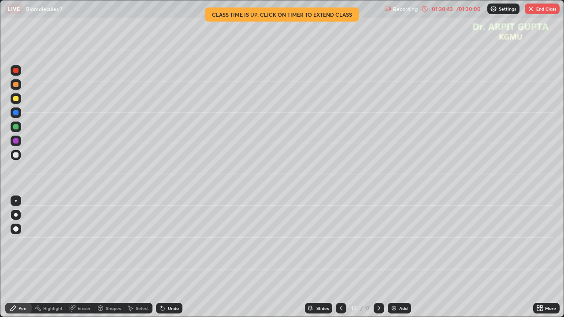
click at [18, 84] on div at bounding box center [15, 84] width 5 height 5
click at [533, 11] on img "button" at bounding box center [531, 8] width 7 height 7
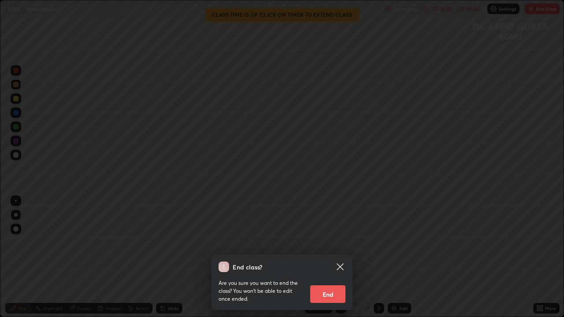
click at [326, 261] on button "End" at bounding box center [327, 295] width 35 height 18
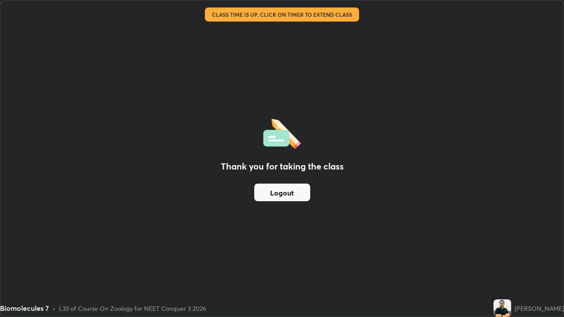
click at [279, 194] on button "Logout" at bounding box center [282, 193] width 56 height 18
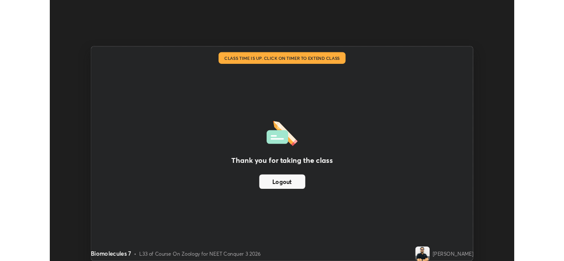
scroll to position [43825, 43523]
